Goal: Use online tool/utility: Utilize a website feature to perform a specific function

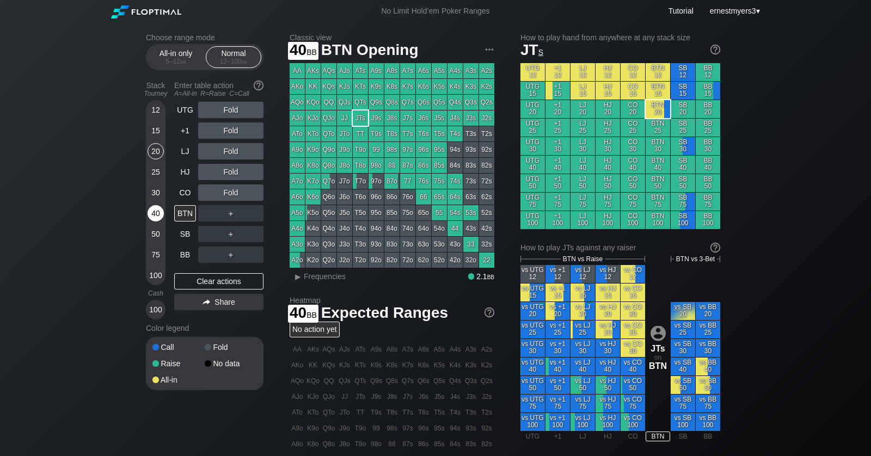
click at [156, 220] on div "40" at bounding box center [156, 213] width 16 height 16
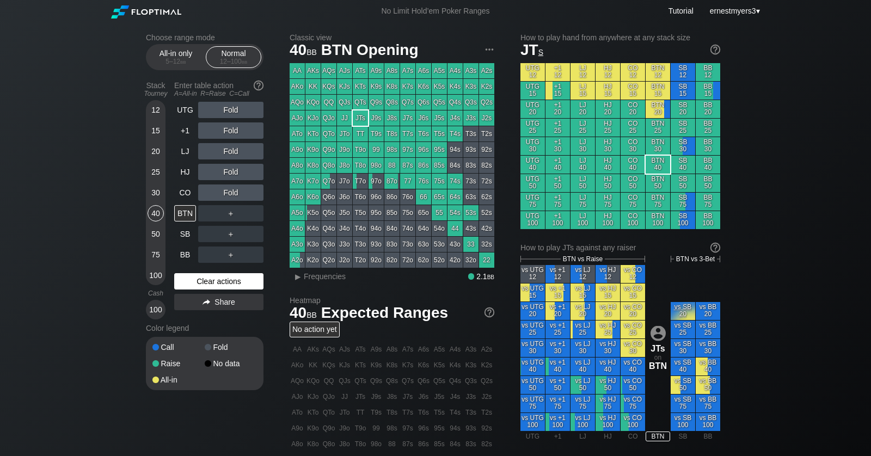
click at [200, 287] on div "Clear actions" at bounding box center [218, 281] width 89 height 16
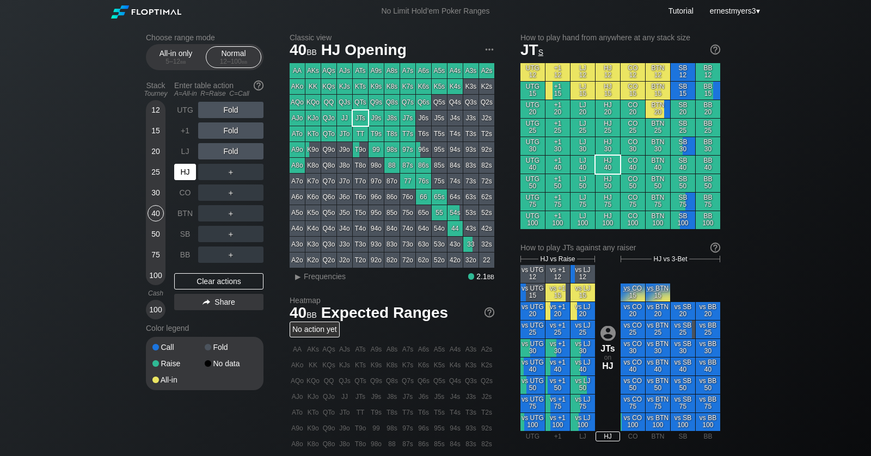
click at [188, 174] on div "HJ" at bounding box center [185, 172] width 22 height 16
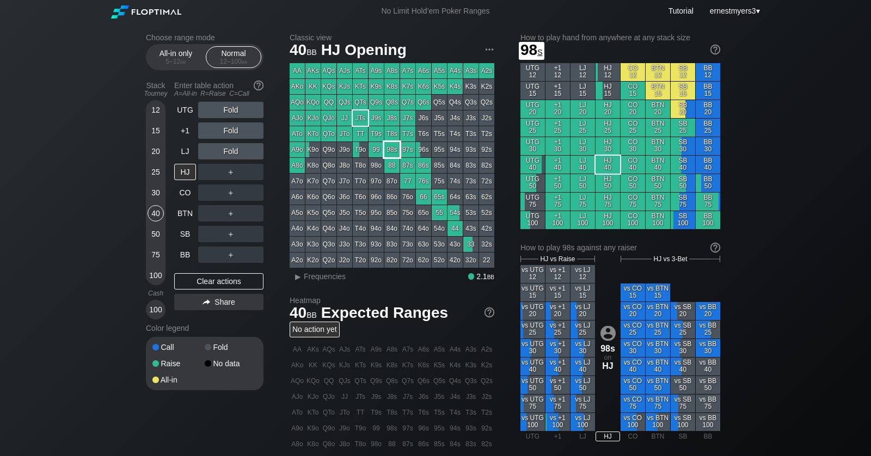
click at [394, 153] on div "98s" at bounding box center [391, 149] width 15 height 15
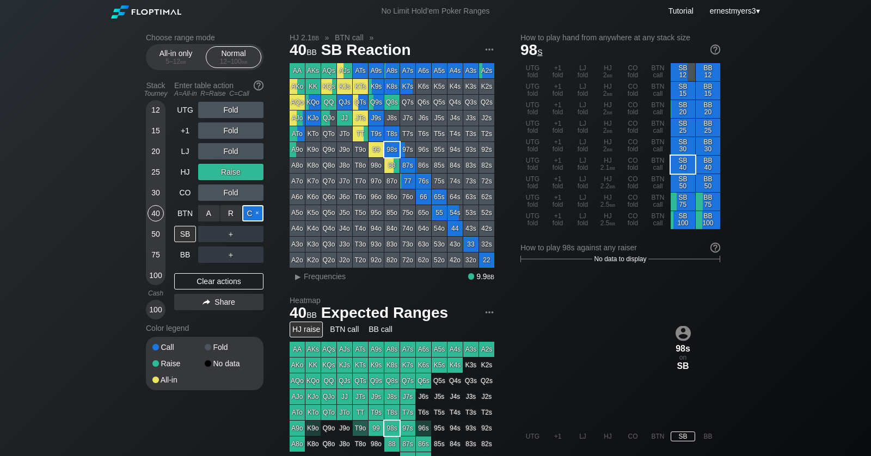
click at [256, 210] on div "C ✕" at bounding box center [252, 213] width 21 height 16
click at [207, 234] on div "A ✕" at bounding box center [208, 234] width 21 height 16
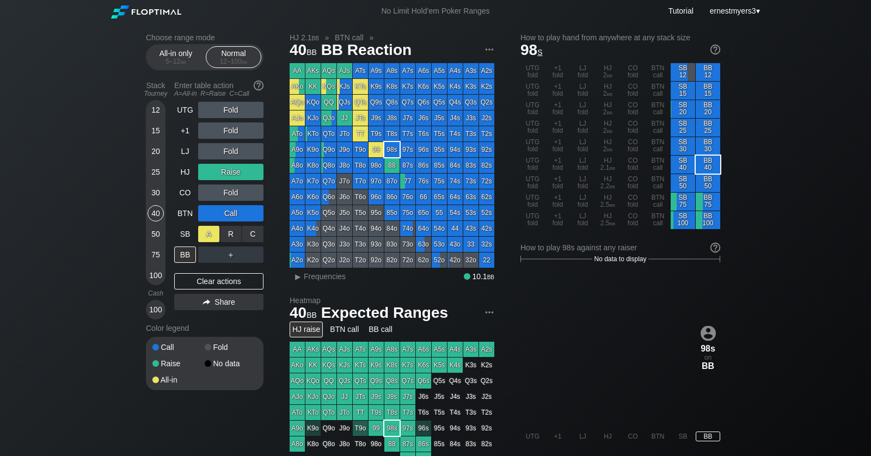
drag, startPoint x: 206, startPoint y: 234, endPoint x: 223, endPoint y: 233, distance: 16.9
click at [209, 234] on div "A ✕" at bounding box center [208, 234] width 21 height 16
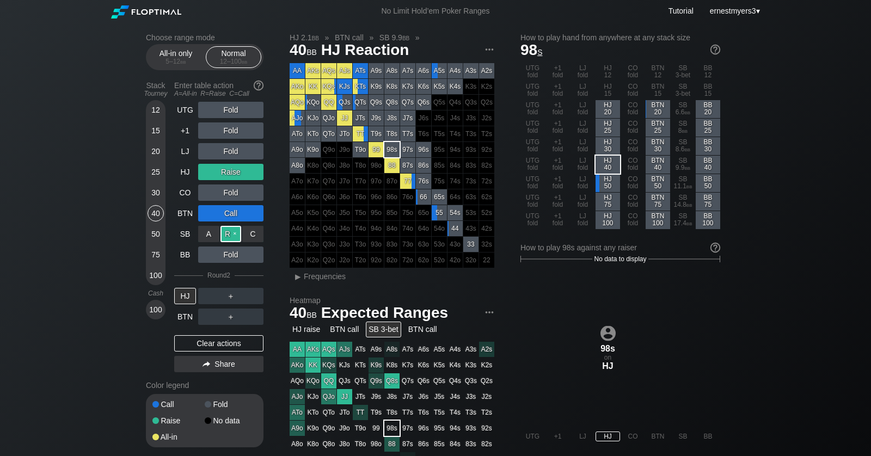
click at [223, 233] on div "R ✕" at bounding box center [230, 234] width 21 height 16
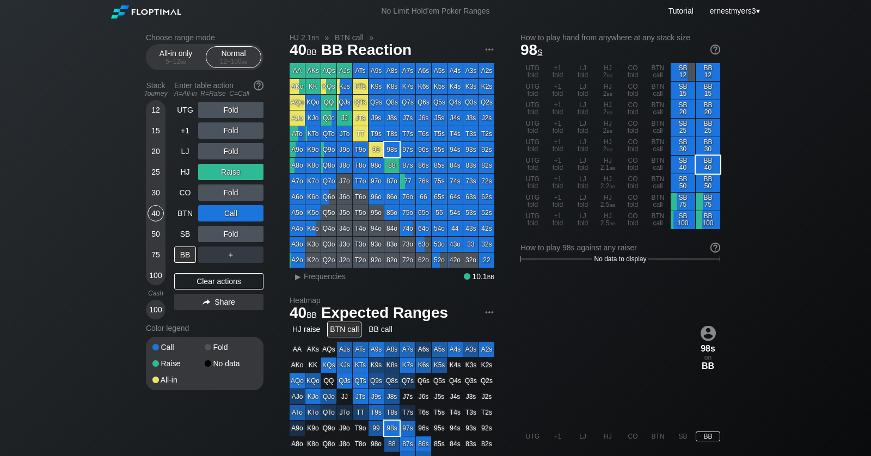
drag, startPoint x: 214, startPoint y: 279, endPoint x: 195, endPoint y: 270, distance: 20.5
click at [214, 278] on div "Clear actions" at bounding box center [218, 281] width 89 height 16
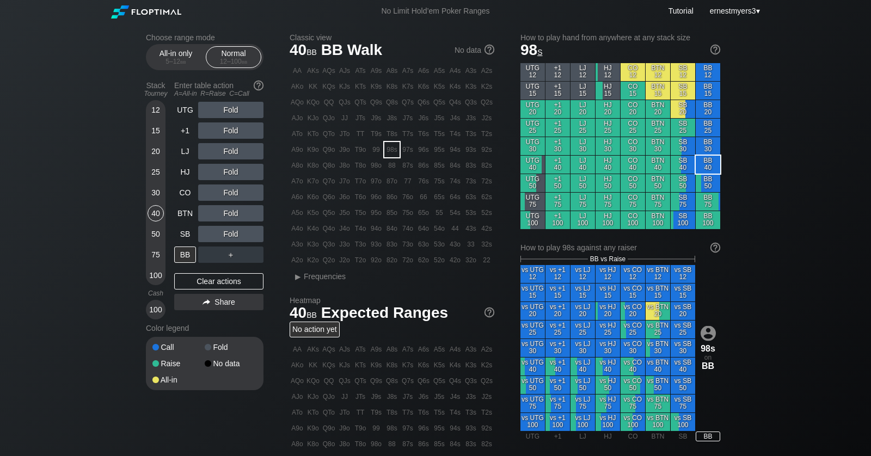
scroll to position [1, 0]
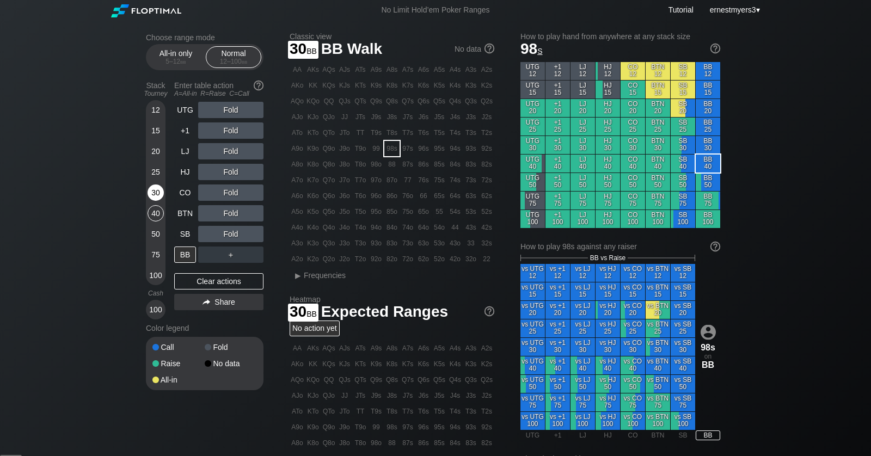
click at [155, 194] on div "30" at bounding box center [156, 193] width 16 height 16
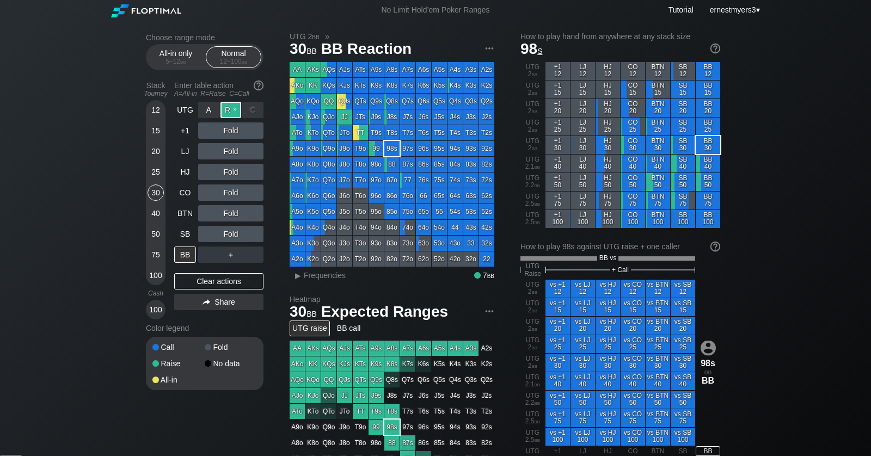
click at [232, 108] on div "R ✕" at bounding box center [230, 110] width 21 height 16
click at [179, 253] on div "BB" at bounding box center [185, 255] width 22 height 16
click at [254, 194] on div "C ✕" at bounding box center [252, 193] width 21 height 16
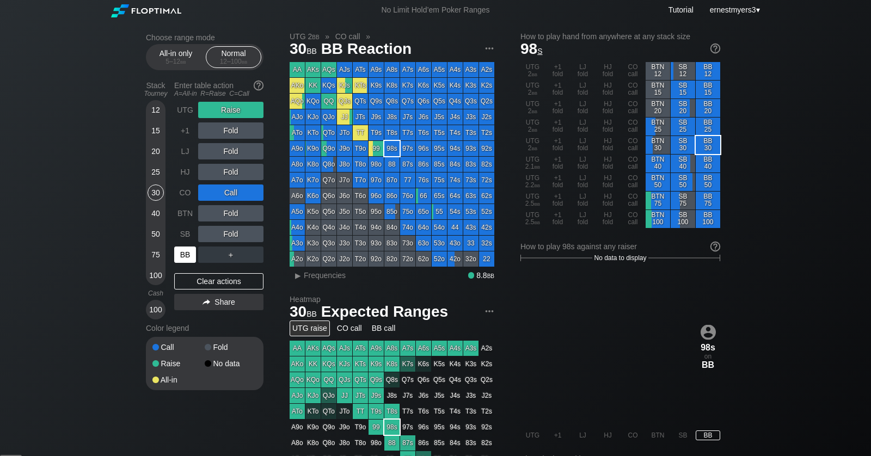
click at [182, 257] on div "BB" at bounding box center [185, 255] width 22 height 16
drag, startPoint x: 204, startPoint y: 282, endPoint x: 193, endPoint y: 280, distance: 10.6
click at [204, 282] on div "Clear actions" at bounding box center [218, 281] width 89 height 16
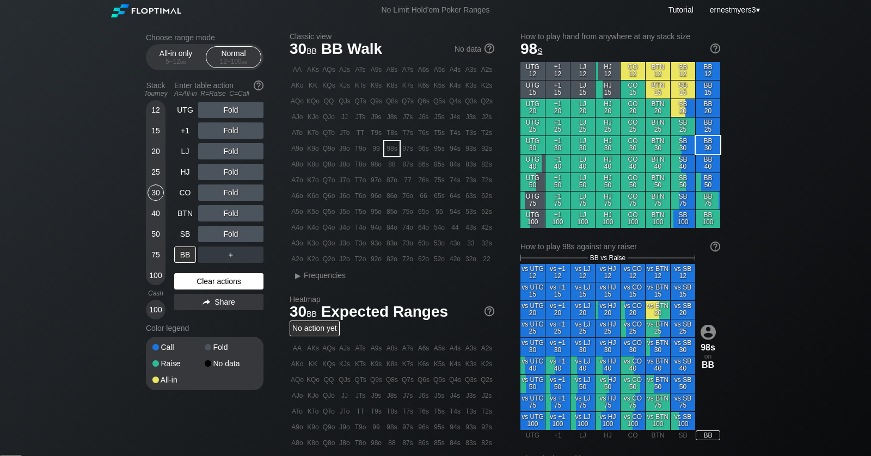
click at [230, 281] on div "Clear actions" at bounding box center [218, 281] width 89 height 16
click at [148, 111] on div "12" at bounding box center [156, 110] width 16 height 16
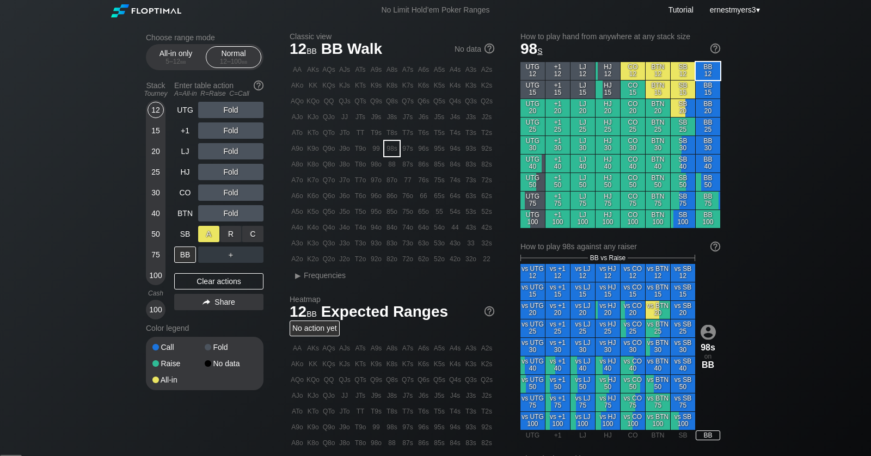
click at [208, 231] on div "A ✕" at bounding box center [208, 234] width 21 height 16
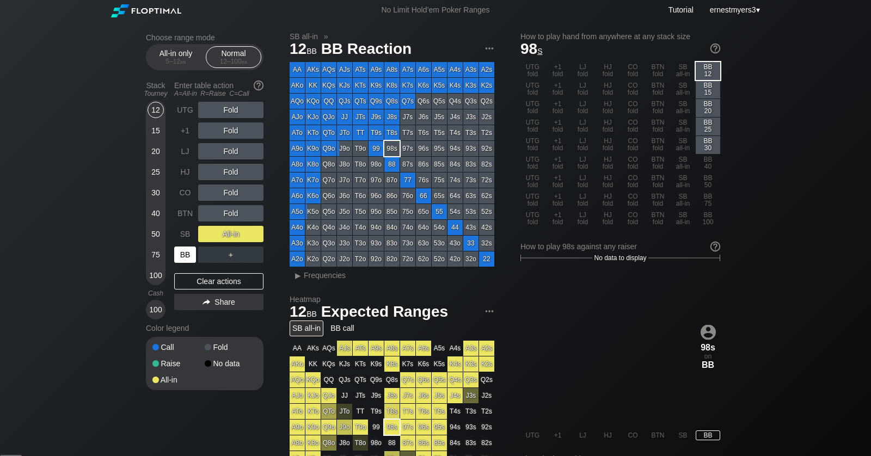
click at [177, 254] on div "BB" at bounding box center [185, 255] width 22 height 16
click at [256, 236] on div "C ✕" at bounding box center [252, 234] width 21 height 16
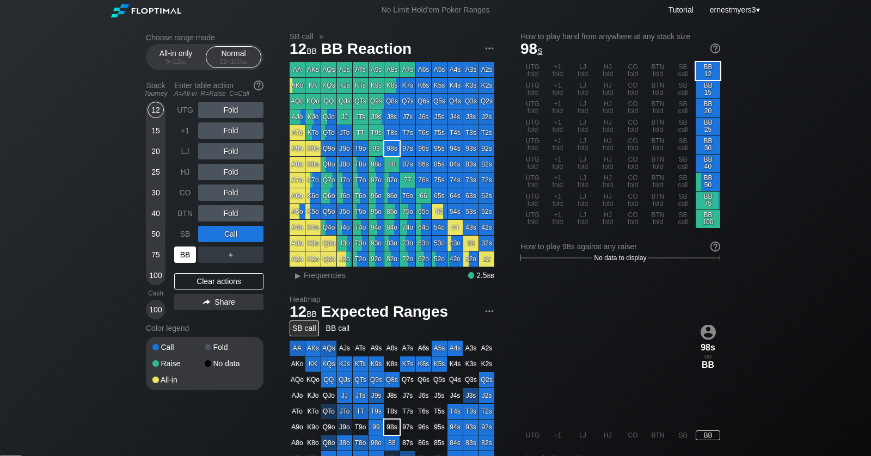
click at [183, 259] on div "BB" at bounding box center [185, 255] width 22 height 16
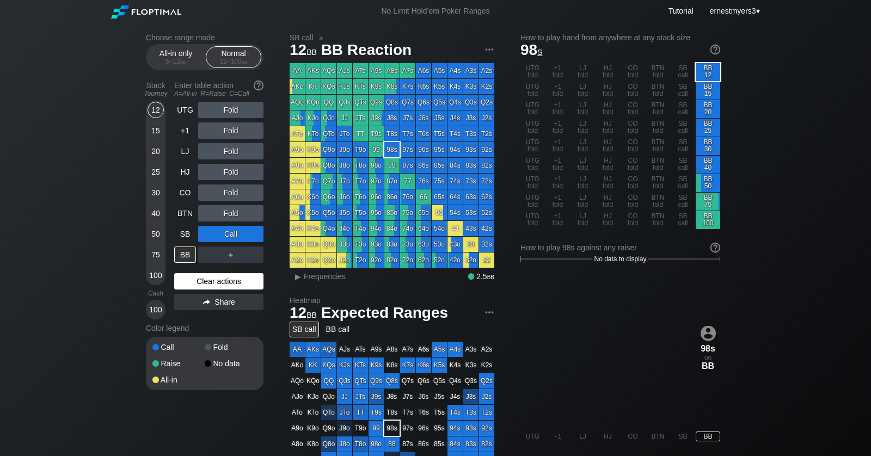
click at [201, 277] on div "Clear actions" at bounding box center [218, 281] width 89 height 16
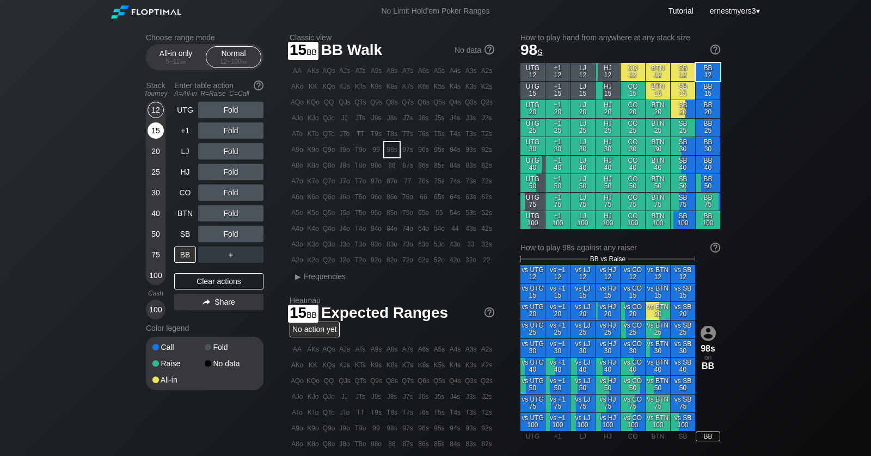
click at [162, 133] on div "15" at bounding box center [156, 130] width 16 height 16
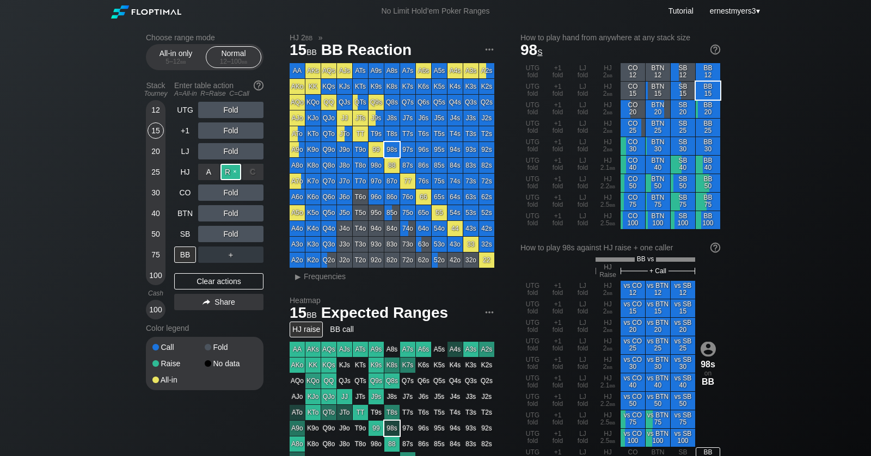
click at [231, 173] on div "R ✕" at bounding box center [230, 172] width 21 height 16
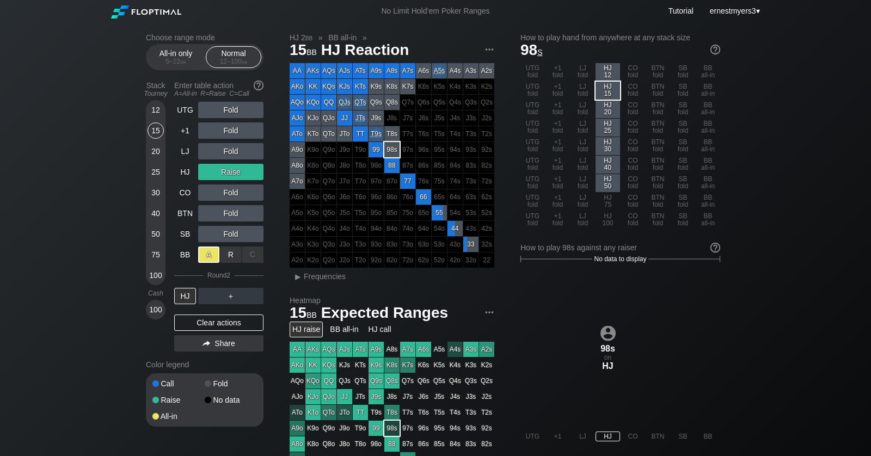
click at [212, 261] on div "A ✕" at bounding box center [208, 255] width 21 height 16
drag, startPoint x: 263, startPoint y: 238, endPoint x: 256, endPoint y: 235, distance: 7.3
click at [261, 237] on div "C ✕" at bounding box center [252, 234] width 21 height 16
click at [255, 231] on div "C ✕" at bounding box center [252, 234] width 21 height 16
click at [220, 321] on div "Clear actions" at bounding box center [218, 323] width 89 height 16
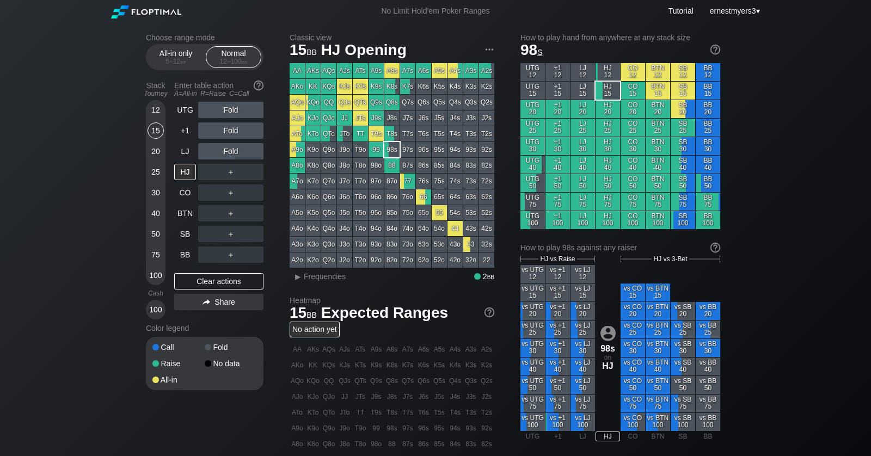
click at [220, 321] on div "Color legend" at bounding box center [205, 328] width 118 height 17
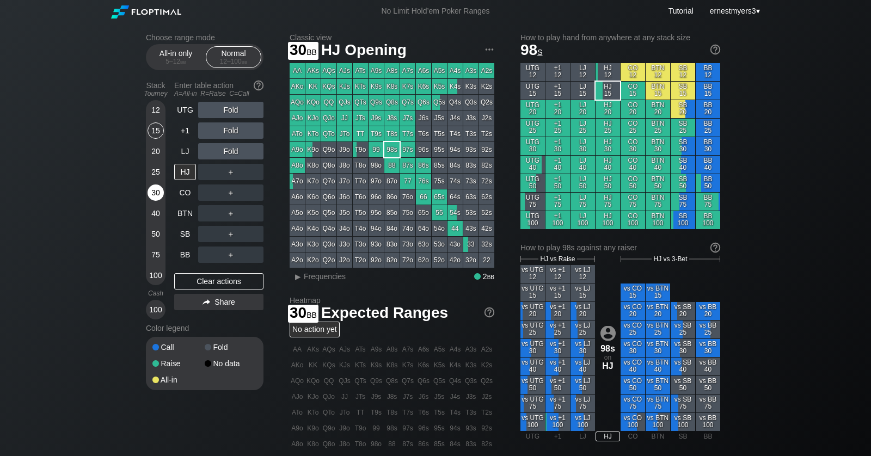
click at [157, 193] on div "30" at bounding box center [156, 193] width 16 height 16
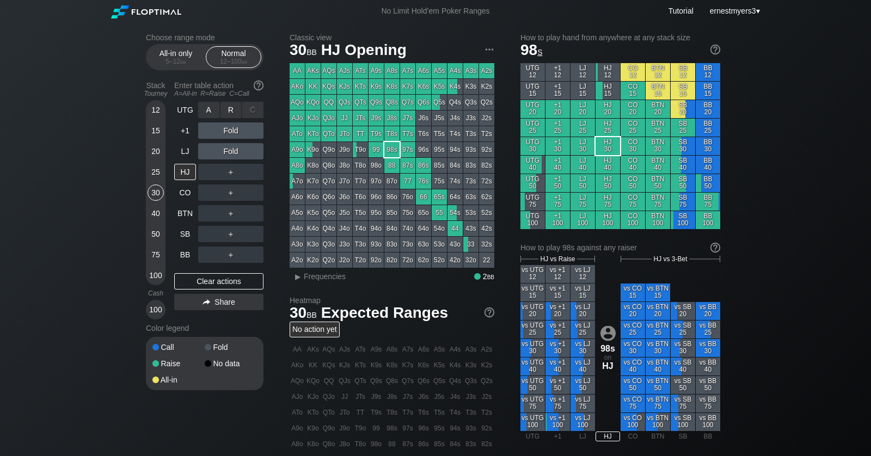
click at [224, 111] on div "R ✕" at bounding box center [230, 110] width 21 height 16
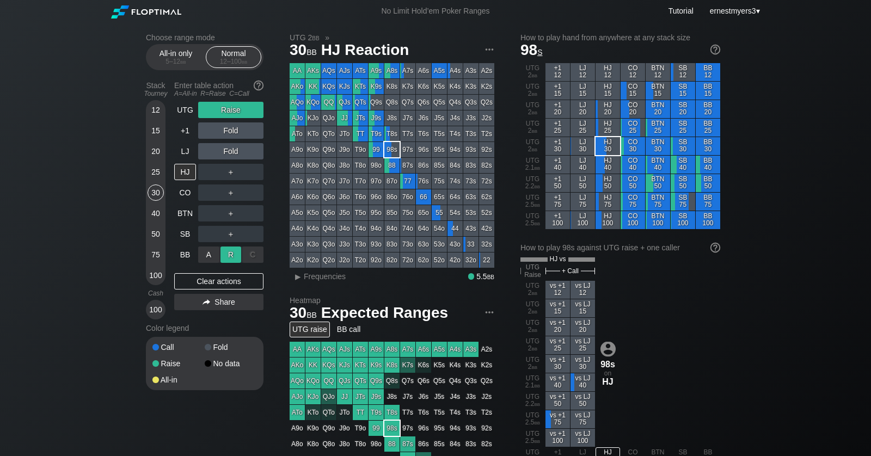
click at [228, 259] on div "R ✕" at bounding box center [230, 255] width 21 height 16
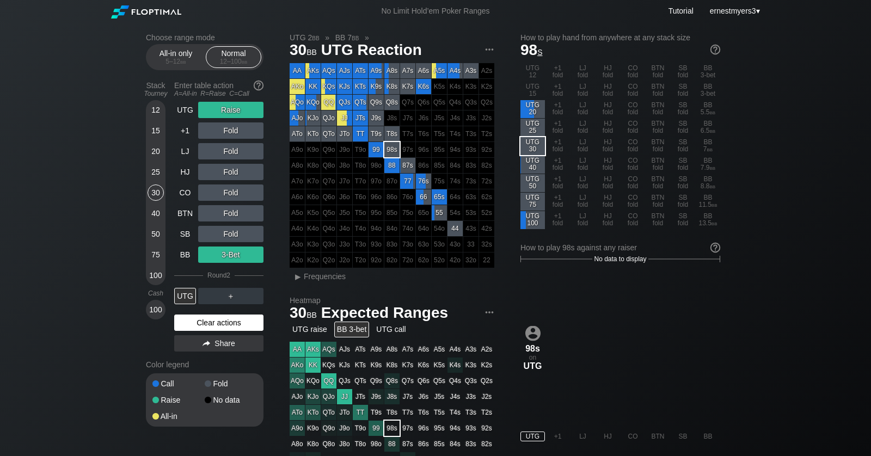
click at [226, 316] on div "Clear actions" at bounding box center [218, 323] width 89 height 16
